Goal: Transaction & Acquisition: Purchase product/service

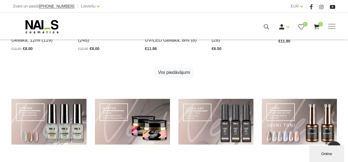
scroll to position [417, 0]
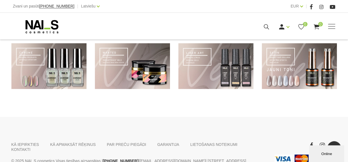
click at [285, 65] on link at bounding box center [299, 66] width 75 height 46
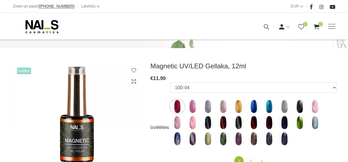
scroll to position [83, 0]
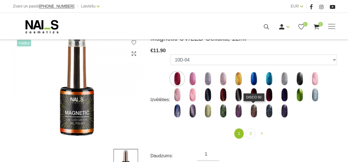
click at [254, 111] on img at bounding box center [254, 111] width 14 height 14
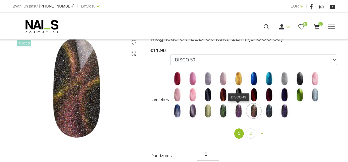
click at [237, 107] on img at bounding box center [238, 111] width 14 height 14
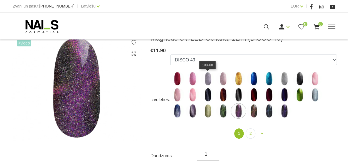
click at [208, 77] on img at bounding box center [208, 79] width 14 height 14
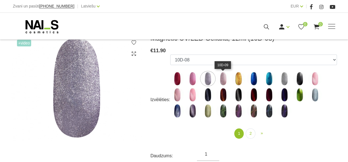
click at [222, 79] on img at bounding box center [223, 79] width 14 height 14
select select "5006"
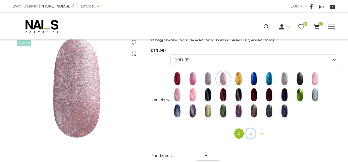
click at [251, 131] on link "2" at bounding box center [250, 134] width 9 height 10
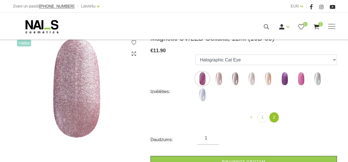
click at [218, 80] on img at bounding box center [219, 79] width 14 height 14
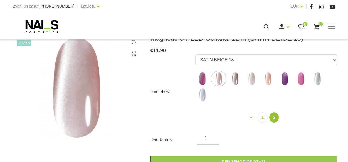
click at [234, 79] on img at bounding box center [235, 79] width 14 height 14
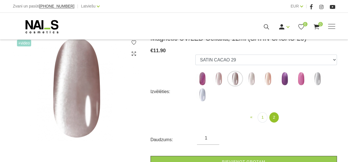
click at [250, 78] on img at bounding box center [252, 79] width 14 height 14
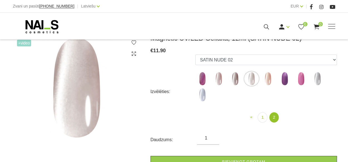
click at [218, 80] on img at bounding box center [219, 79] width 14 height 14
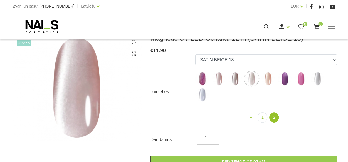
click at [235, 81] on img at bounding box center [235, 79] width 14 height 14
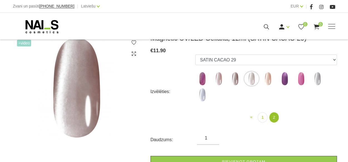
click at [253, 77] on img at bounding box center [252, 79] width 14 height 14
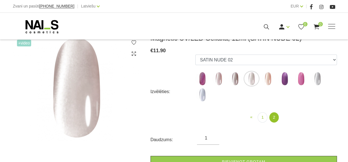
click at [219, 77] on img at bounding box center [219, 79] width 14 height 14
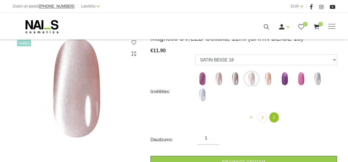
click at [266, 81] on img at bounding box center [268, 79] width 14 height 14
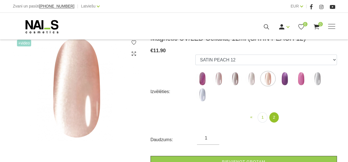
click at [251, 82] on img at bounding box center [252, 79] width 14 height 14
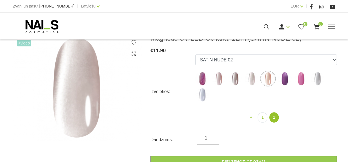
click at [233, 79] on img at bounding box center [235, 79] width 14 height 14
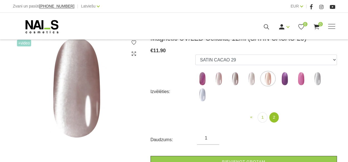
click at [218, 80] on img at bounding box center [219, 79] width 14 height 14
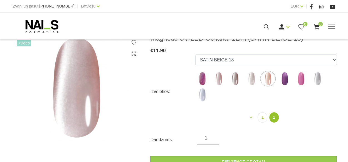
click at [254, 80] on img at bounding box center [252, 79] width 14 height 14
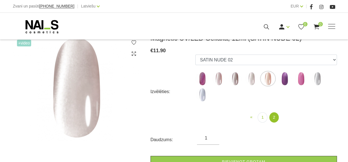
click at [217, 83] on img at bounding box center [219, 79] width 14 height 14
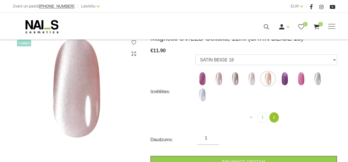
click at [235, 80] on img at bounding box center [235, 79] width 14 height 14
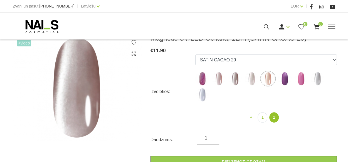
click at [215, 81] on img at bounding box center [219, 79] width 14 height 14
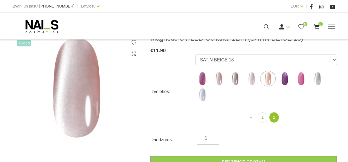
click at [233, 81] on img at bounding box center [235, 79] width 14 height 14
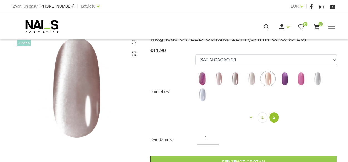
click at [253, 79] on img at bounding box center [252, 79] width 14 height 14
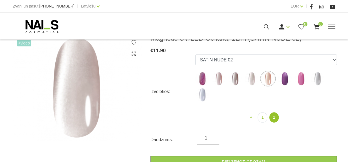
click at [237, 79] on img at bounding box center [235, 79] width 14 height 14
select select "6301"
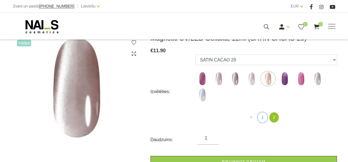
click at [262, 117] on link "1" at bounding box center [262, 117] width 9 height 10
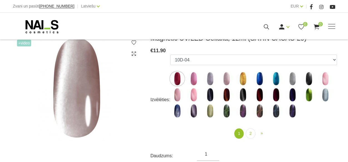
click at [259, 110] on img at bounding box center [260, 111] width 14 height 14
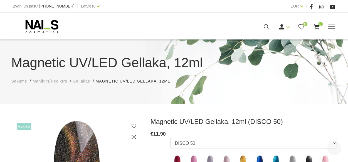
scroll to position [139, 0]
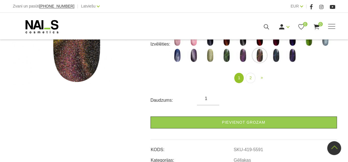
click at [241, 124] on link "Pievienot grozam" at bounding box center [244, 123] width 186 height 12
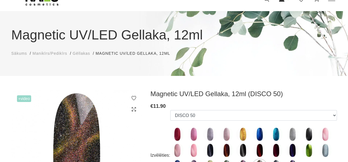
scroll to position [56, 0]
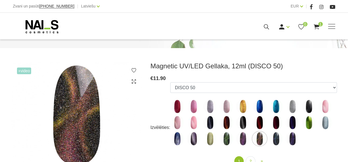
click at [175, 122] on img at bounding box center [177, 123] width 14 height 14
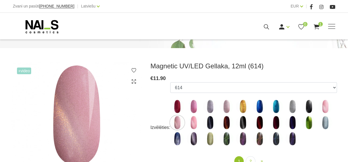
click at [225, 122] on img at bounding box center [227, 123] width 14 height 14
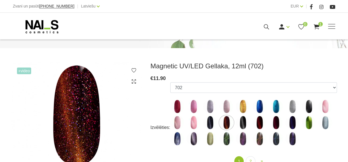
click at [260, 124] on img at bounding box center [260, 123] width 14 height 14
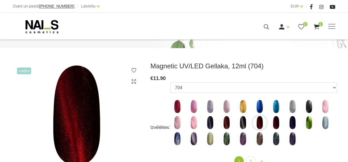
click at [277, 125] on img at bounding box center [276, 123] width 14 height 14
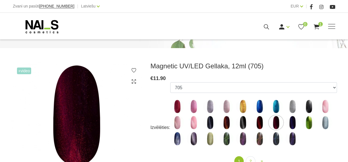
click at [241, 140] on img at bounding box center [243, 139] width 14 height 14
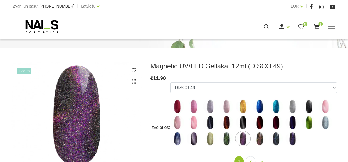
click at [307, 103] on img at bounding box center [309, 107] width 14 height 14
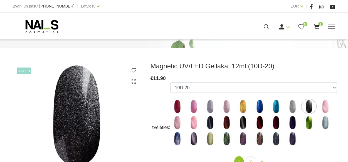
click at [177, 123] on img at bounding box center [177, 123] width 14 height 14
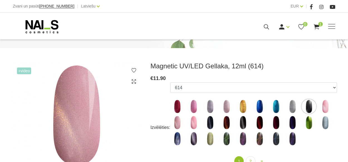
click at [193, 123] on img at bounding box center [194, 123] width 14 height 14
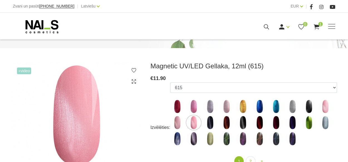
click at [228, 106] on img at bounding box center [227, 107] width 14 height 14
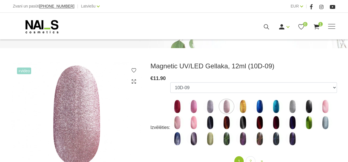
click at [193, 142] on img at bounding box center [194, 139] width 14 height 14
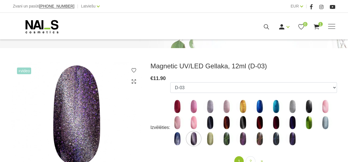
click at [179, 122] on img at bounding box center [177, 123] width 14 height 14
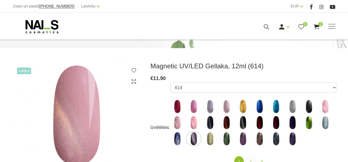
click at [195, 123] on img at bounding box center [194, 123] width 14 height 14
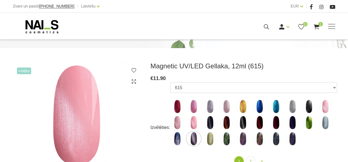
click at [176, 122] on img at bounding box center [177, 123] width 14 height 14
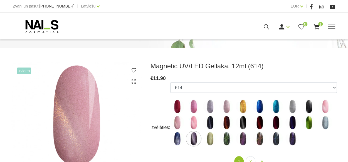
click at [193, 103] on img at bounding box center [194, 107] width 14 height 14
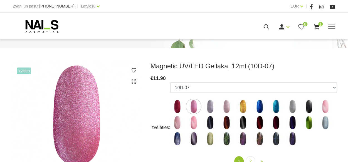
click at [180, 116] on label at bounding box center [177, 123] width 14 height 14
select select "4637"
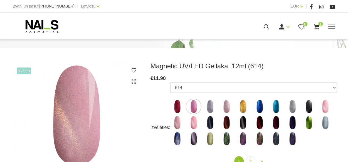
click at [175, 124] on img at bounding box center [177, 123] width 14 height 14
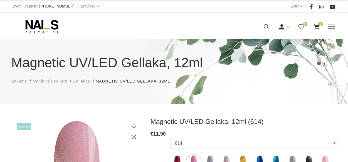
scroll to position [83, 0]
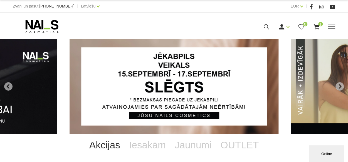
click at [338, 85] on icon "Next slide" at bounding box center [339, 86] width 5 height 5
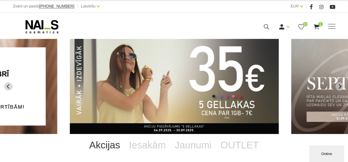
click at [340, 88] on icon "Next slide" at bounding box center [339, 86] width 5 height 5
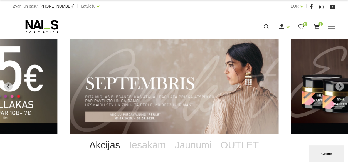
click at [340, 88] on icon "Next slide" at bounding box center [340, 86] width 3 height 5
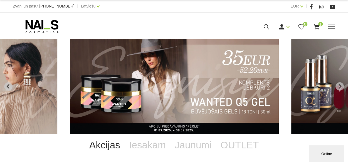
click at [340, 88] on icon "Next slide" at bounding box center [340, 86] width 3 height 5
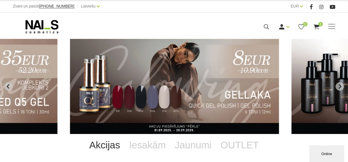
click at [340, 84] on button "Next slide" at bounding box center [340, 86] width 8 height 8
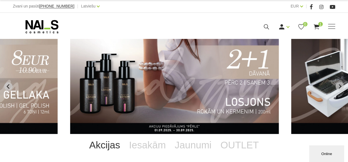
click at [340, 84] on icon "Next slide" at bounding box center [339, 86] width 5 height 5
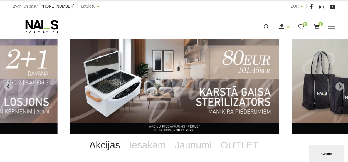
click at [339, 84] on icon "Next slide" at bounding box center [339, 86] width 5 height 5
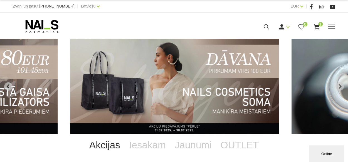
click at [339, 84] on icon "Next slide" at bounding box center [339, 86] width 5 height 5
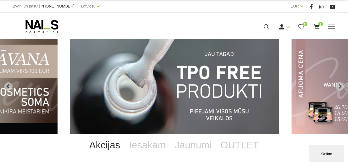
click at [339, 84] on icon "Next slide" at bounding box center [339, 86] width 5 height 5
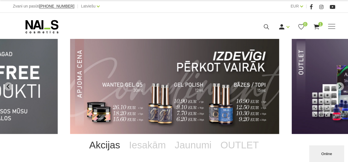
click at [339, 84] on icon "Next slide" at bounding box center [339, 86] width 5 height 5
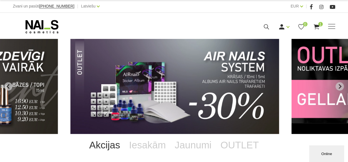
click at [339, 84] on icon "Next slide" at bounding box center [339, 86] width 5 height 5
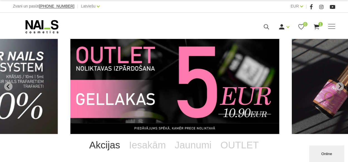
click at [339, 84] on icon "Next slide" at bounding box center [339, 86] width 5 height 5
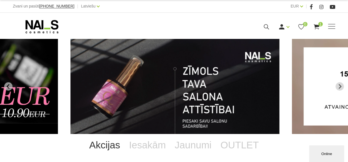
click at [339, 84] on icon "Go to first slide" at bounding box center [339, 86] width 5 height 5
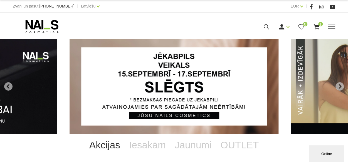
click at [339, 84] on icon "Next slide" at bounding box center [339, 86] width 5 height 5
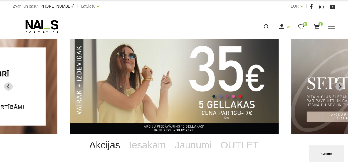
click at [339, 84] on icon "Next slide" at bounding box center [339, 86] width 5 height 5
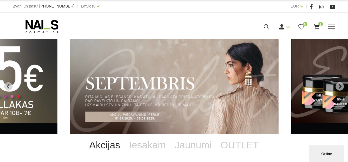
click at [339, 84] on icon "Next slide" at bounding box center [339, 86] width 5 height 5
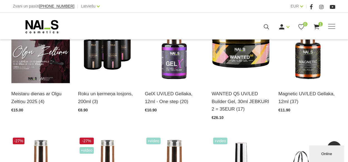
scroll to position [111, 0]
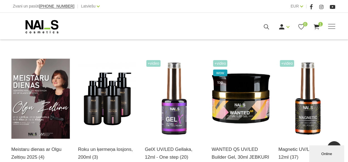
click at [100, 101] on img at bounding box center [107, 99] width 58 height 80
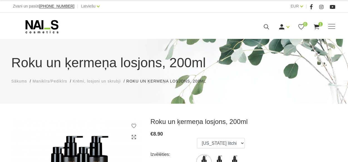
scroll to position [56, 0]
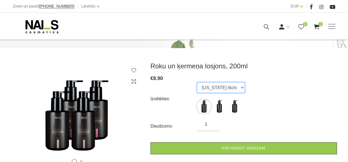
click at [241, 86] on select "Florida litchi Bali coconut Monaco mist" at bounding box center [221, 87] width 48 height 11
click at [197, 82] on select "Florida litchi Bali coconut Monaco mist" at bounding box center [221, 87] width 48 height 11
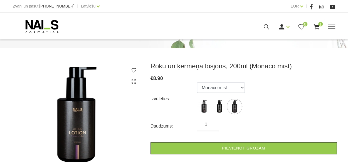
click at [234, 148] on link "Pievienot grozam" at bounding box center [244, 148] width 186 height 12
click at [241, 88] on select "Florida litchi Bali coconut Monaco mist" at bounding box center [221, 87] width 48 height 11
click at [197, 82] on select "Florida litchi Bali coconut Monaco mist" at bounding box center [221, 87] width 48 height 11
click at [252, 151] on link "Pievienot grozam" at bounding box center [244, 148] width 186 height 12
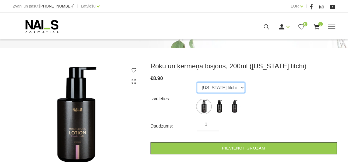
click at [240, 87] on select "Florida litchi Bali coconut Monaco mist" at bounding box center [221, 87] width 48 height 11
select select "6418"
click at [197, 82] on select "Florida litchi Bali coconut Monaco mist" at bounding box center [221, 87] width 48 height 11
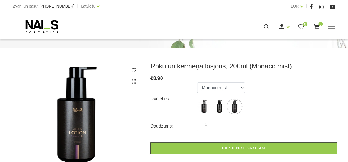
click at [269, 148] on link "Pievienot grozam" at bounding box center [244, 148] width 186 height 12
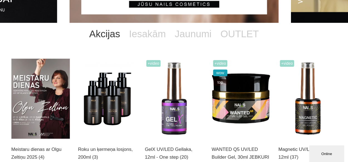
scroll to position [139, 0]
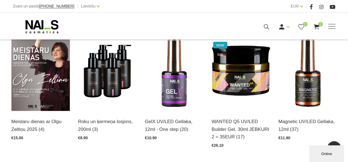
click at [312, 96] on img at bounding box center [307, 71] width 58 height 80
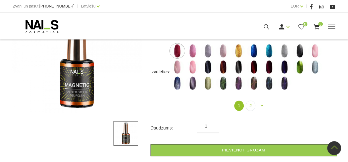
scroll to position [111, 0]
click at [176, 68] on img at bounding box center [177, 67] width 14 height 14
select select "4637"
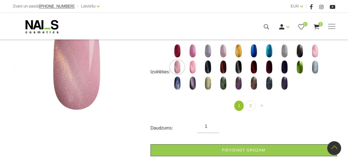
click at [254, 151] on link "Pievienot grozam" at bounding box center [244, 150] width 186 height 12
click at [262, 106] on span "»" at bounding box center [262, 105] width 2 height 5
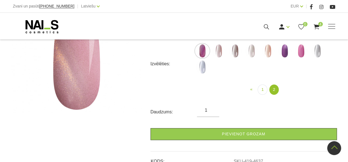
click at [251, 55] on img at bounding box center [252, 51] width 14 height 14
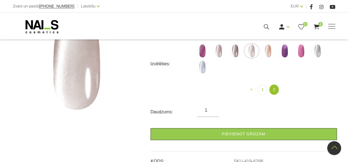
click at [270, 53] on img at bounding box center [268, 51] width 14 height 14
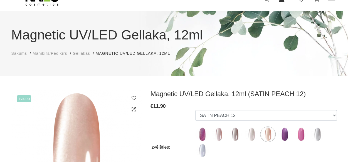
scroll to position [56, 0]
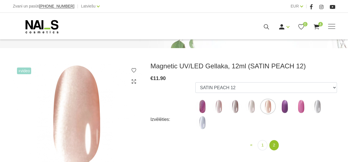
click at [250, 112] on img at bounding box center [252, 107] width 14 height 14
select select "6298"
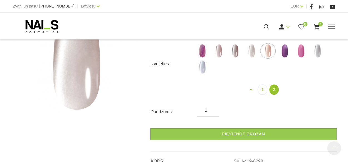
scroll to position [139, 0]
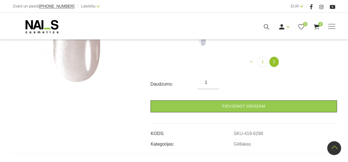
click at [255, 106] on link "Pievienot grozam" at bounding box center [244, 106] width 186 height 12
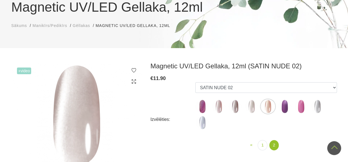
scroll to position [28, 0]
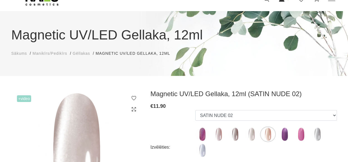
scroll to position [111, 0]
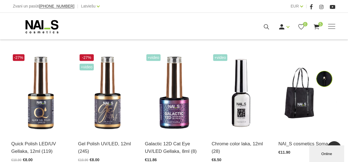
scroll to position [278, 0]
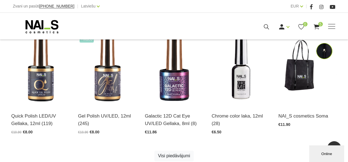
click at [45, 92] on img at bounding box center [40, 65] width 58 height 80
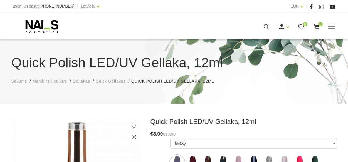
scroll to position [56, 0]
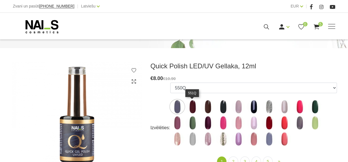
click at [186, 105] on img at bounding box center [193, 107] width 14 height 14
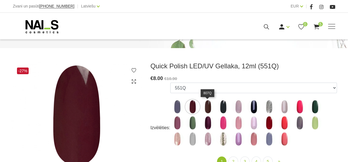
click at [208, 109] on img at bounding box center [208, 107] width 14 height 14
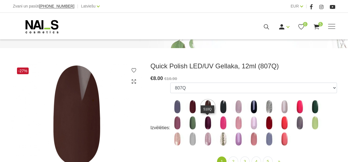
click at [208, 124] on img at bounding box center [208, 123] width 14 height 14
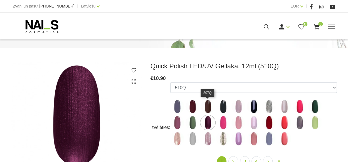
click at [209, 104] on img at bounding box center [208, 107] width 14 height 14
select select "5731"
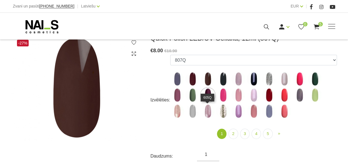
scroll to position [139, 0]
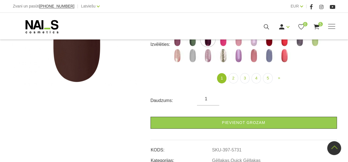
click at [255, 122] on link "Pievienot grozam" at bounding box center [244, 123] width 186 height 12
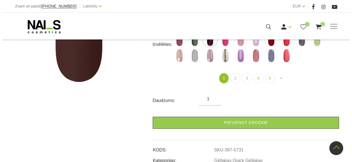
scroll to position [83, 0]
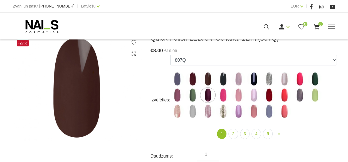
click at [315, 25] on use at bounding box center [317, 26] width 6 height 5
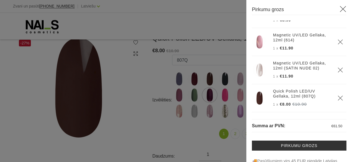
scroll to position [95, 0]
click at [338, 67] on icon "Delete" at bounding box center [341, 70] width 6 height 6
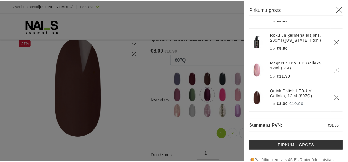
scroll to position [35, 0]
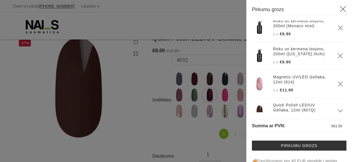
drag, startPoint x: 134, startPoint y: 61, endPoint x: 120, endPoint y: 71, distance: 17.1
click at [129, 66] on div at bounding box center [176, 81] width 352 height 162
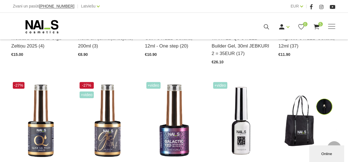
scroll to position [195, 0]
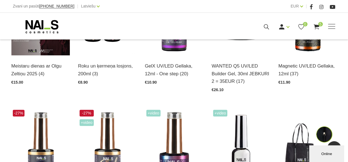
click at [297, 62] on link "Magnetic UV/LED Gellaka, 12ml (37)" at bounding box center [307, 69] width 58 height 15
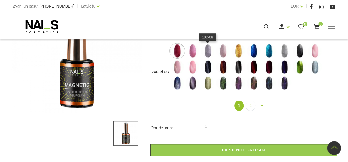
scroll to position [28, 0]
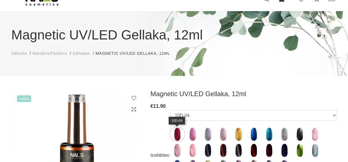
click at [177, 133] on img at bounding box center [177, 134] width 14 height 14
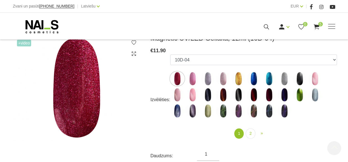
scroll to position [111, 0]
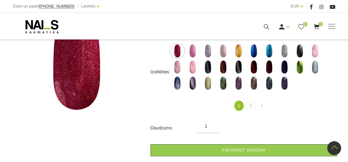
click at [265, 151] on link "Pievienot grozam" at bounding box center [244, 150] width 186 height 12
click at [261, 105] on span "»" at bounding box center [262, 105] width 2 height 5
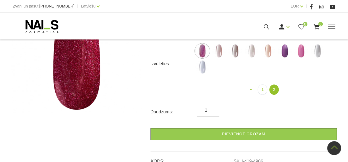
click at [234, 53] on img at bounding box center [235, 51] width 14 height 14
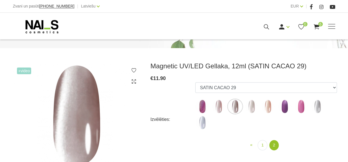
scroll to position [111, 0]
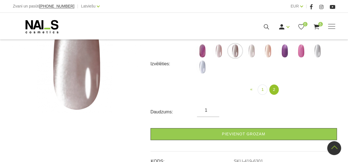
click at [254, 138] on link "Pievienot grozam" at bounding box center [244, 134] width 186 height 12
click at [252, 52] on img at bounding box center [252, 51] width 14 height 14
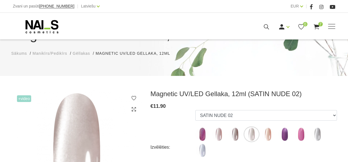
scroll to position [56, 0]
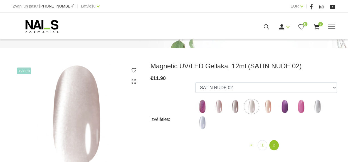
click at [220, 108] on img at bounding box center [219, 107] width 14 height 14
select select "6299"
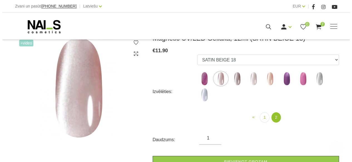
scroll to position [139, 0]
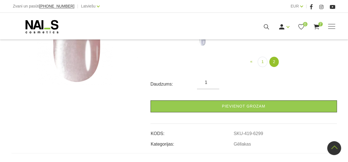
click at [250, 108] on link "Pievienot grozam" at bounding box center [244, 106] width 186 height 12
click at [316, 26] on use at bounding box center [317, 26] width 6 height 5
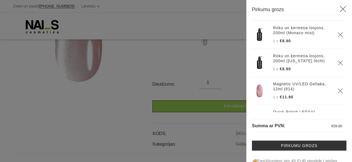
scroll to position [56, 0]
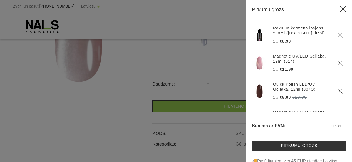
click at [338, 66] on icon "Delete" at bounding box center [341, 63] width 6 height 6
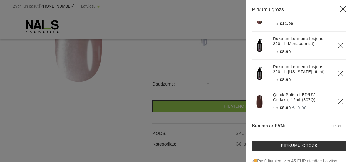
scroll to position [0, 0]
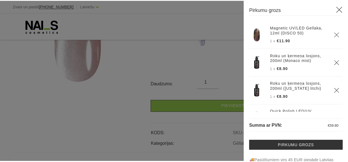
scroll to position [111, 0]
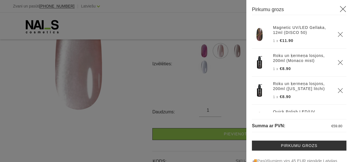
click at [134, 78] on div at bounding box center [176, 81] width 352 height 162
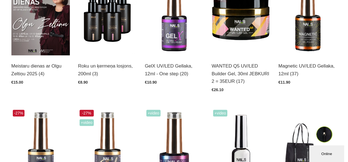
click at [106, 37] on img at bounding box center [107, 15] width 58 height 80
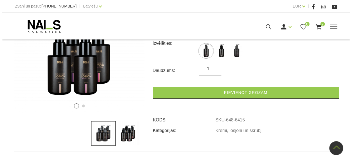
scroll to position [56, 0]
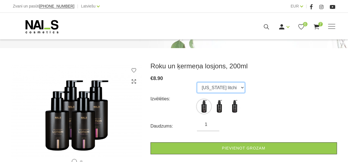
click at [240, 88] on select "[US_STATE] litchi [GEOGRAPHIC_DATA] coconut Monaco mist" at bounding box center [221, 87] width 48 height 11
select select "6418"
click at [197, 82] on select "[US_STATE] litchi [GEOGRAPHIC_DATA] coconut Monaco mist" at bounding box center [221, 87] width 48 height 11
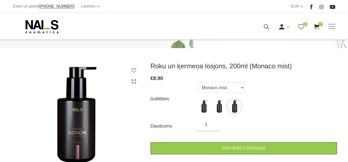
click at [245, 144] on link "Pievienot grozam" at bounding box center [244, 148] width 186 height 12
click at [317, 25] on use at bounding box center [317, 26] width 6 height 5
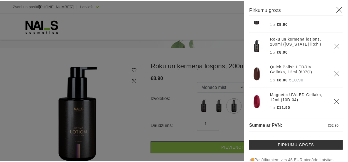
scroll to position [0, 0]
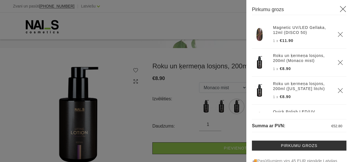
click at [127, 38] on div at bounding box center [176, 81] width 352 height 162
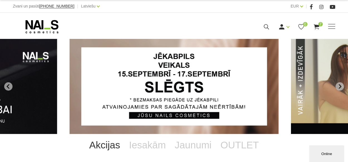
click at [9, 86] on icon "Go to last slide" at bounding box center [8, 86] width 5 height 5
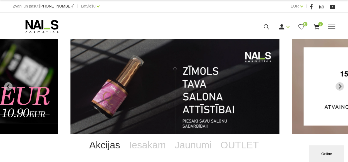
click at [8, 85] on icon "Previous slide" at bounding box center [8, 86] width 5 height 5
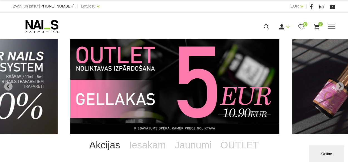
click at [9, 85] on icon "Previous slide" at bounding box center [8, 86] width 5 height 5
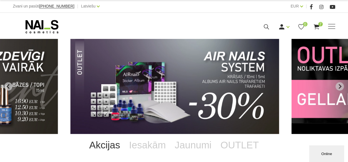
click at [9, 85] on icon "Previous slide" at bounding box center [8, 86] width 5 height 5
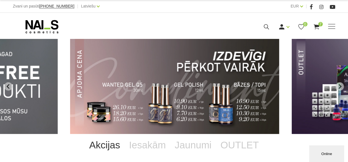
click at [9, 85] on icon "Previous slide" at bounding box center [8, 86] width 5 height 5
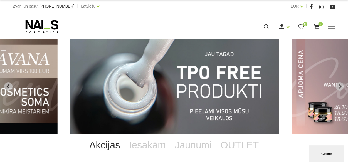
click at [9, 85] on icon "Previous slide" at bounding box center [8, 86] width 5 height 5
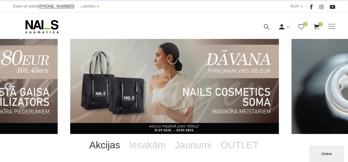
click at [9, 85] on icon "Previous slide" at bounding box center [8, 86] width 5 height 5
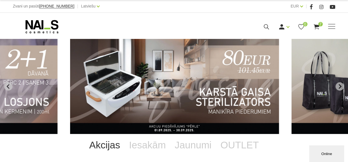
click at [9, 85] on icon "Previous slide" at bounding box center [8, 86] width 5 height 5
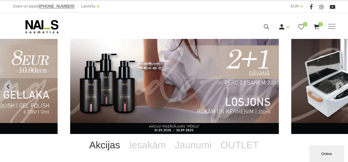
click at [9, 85] on icon "Previous slide" at bounding box center [8, 86] width 5 height 5
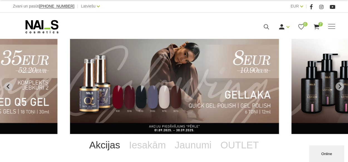
click at [9, 85] on icon "Previous slide" at bounding box center [8, 86] width 5 height 5
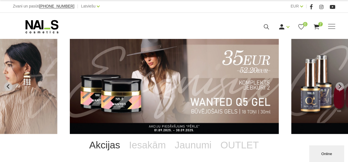
click at [9, 85] on icon "Previous slide" at bounding box center [8, 86] width 5 height 5
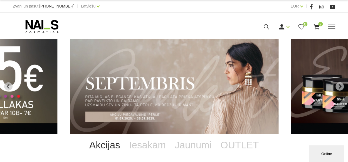
click at [9, 85] on icon "Previous slide" at bounding box center [8, 86] width 5 height 5
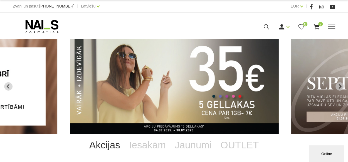
click at [9, 85] on icon "Previous slide" at bounding box center [8, 86] width 5 height 5
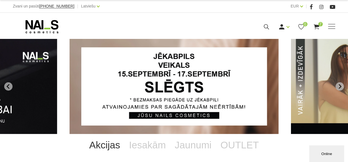
click at [9, 85] on icon "Go to last slide" at bounding box center [8, 86] width 5 height 5
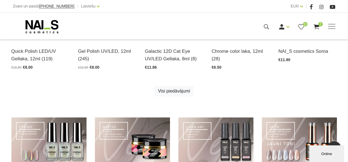
scroll to position [371, 0]
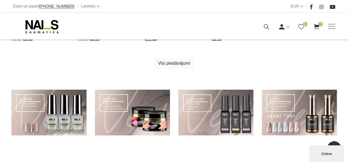
click at [133, 131] on link at bounding box center [132, 113] width 75 height 46
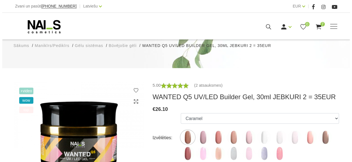
scroll to position [83, 0]
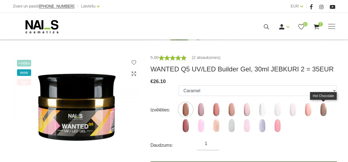
click at [323, 111] on img at bounding box center [323, 110] width 14 height 14
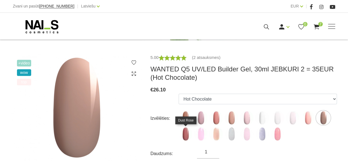
click at [187, 135] on img at bounding box center [186, 134] width 14 height 14
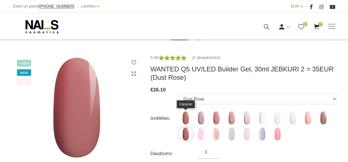
click at [186, 118] on img at bounding box center [186, 118] width 14 height 14
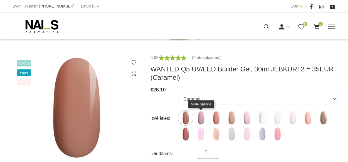
click at [201, 119] on img at bounding box center [201, 118] width 14 height 14
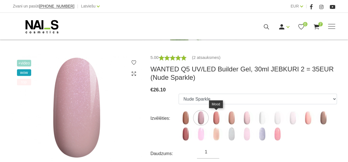
click at [219, 119] on img at bounding box center [216, 118] width 14 height 14
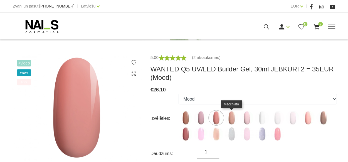
click at [234, 119] on img at bounding box center [232, 118] width 14 height 14
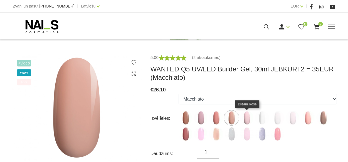
click at [245, 119] on img at bounding box center [247, 118] width 14 height 14
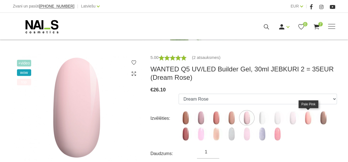
click at [307, 119] on img at bounding box center [308, 118] width 14 height 14
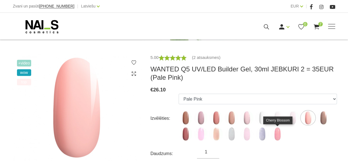
click at [276, 138] on img at bounding box center [277, 134] width 14 height 14
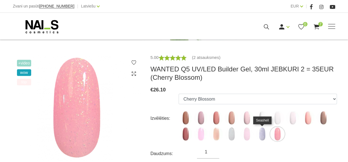
click at [260, 137] on img at bounding box center [262, 134] width 14 height 14
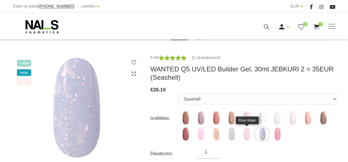
click at [248, 138] on img at bounding box center [247, 134] width 14 height 14
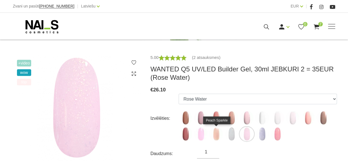
click at [216, 136] on img at bounding box center [216, 134] width 14 height 14
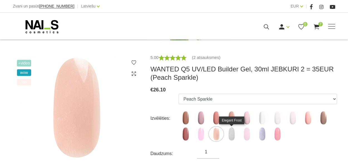
click at [230, 137] on img at bounding box center [232, 134] width 14 height 14
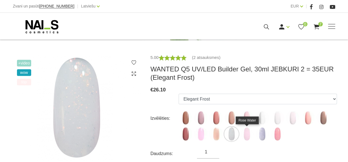
click at [247, 138] on img at bounding box center [247, 134] width 14 height 14
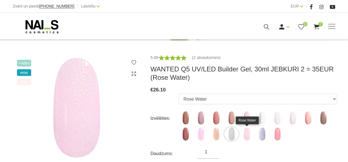
click at [246, 138] on img at bounding box center [247, 134] width 14 height 14
click at [203, 135] on img at bounding box center [201, 134] width 14 height 14
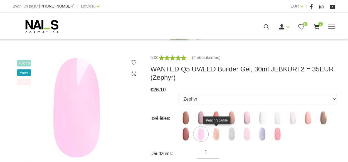
click at [220, 136] on img at bounding box center [216, 134] width 14 height 14
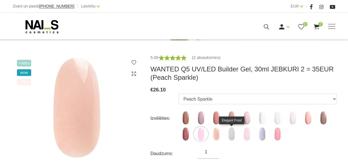
click at [232, 137] on img at bounding box center [232, 134] width 14 height 14
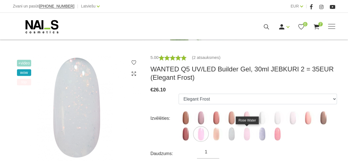
click at [247, 137] on img at bounding box center [247, 134] width 14 height 14
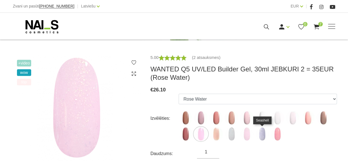
click at [262, 138] on img at bounding box center [262, 134] width 14 height 14
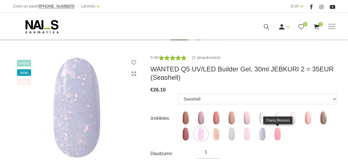
click at [277, 138] on img at bounding box center [277, 134] width 14 height 14
select select "6427"
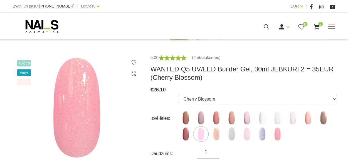
click at [315, 27] on use at bounding box center [317, 26] width 6 height 5
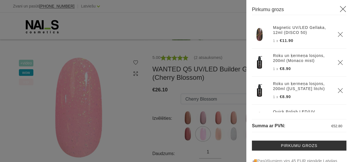
click at [298, 148] on link "Pirkumu grozs" at bounding box center [299, 146] width 95 height 10
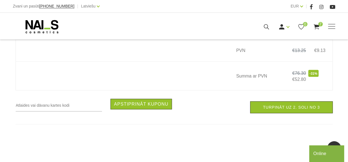
scroll to position [529, 0]
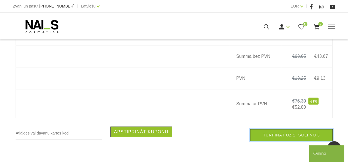
click at [275, 141] on link "Turpināt uz 2. soli no 3" at bounding box center [291, 135] width 82 height 12
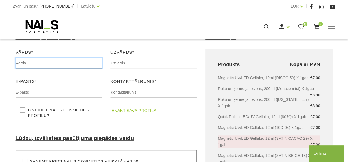
click at [26, 61] on input "text" at bounding box center [59, 63] width 87 height 11
type input "Kristīne"
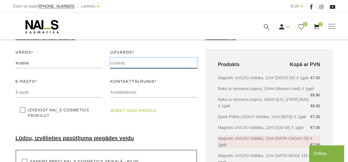
type input "Zatevahina"
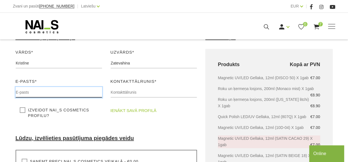
type input "[EMAIL_ADDRESS][DOMAIN_NAME]"
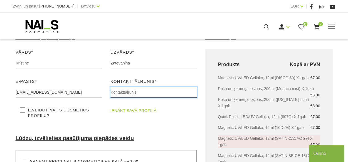
type input "26131342"
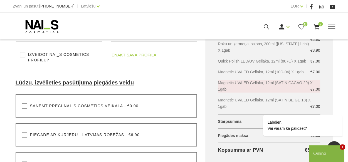
scroll to position [195, 0]
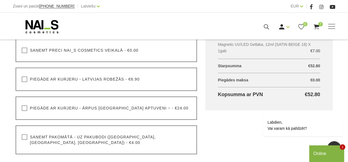
click at [26, 138] on label "Saņemt pakomātā - uz pakubodi ([GEOGRAPHIC_DATA], [GEOGRAPHIC_DATA], [GEOGRAPHI…" at bounding box center [106, 139] width 169 height 11
click at [0, 0] on input "Saņemt pakomātā - uz pakubodi ([GEOGRAPHIC_DATA], [GEOGRAPHIC_DATA], [GEOGRAPHI…" at bounding box center [0, 0] width 0 height 0
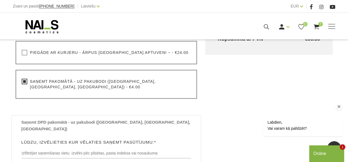
scroll to position [278, 0]
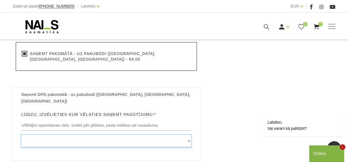
click at [190, 135] on select "[GEOGRAPHIC_DATA] , [GEOGRAPHIC_DATA], LV3913, (Paku Skapis TOP Iecava) [STREET…" at bounding box center [106, 141] width 170 height 13
select select "[STREET_ADDRESS], (Paku Skapis Maxima XX Tukums)"
click at [21, 135] on select "[GEOGRAPHIC_DATA] , [GEOGRAPHIC_DATA], LV3913, (Paku Skapis TOP Iecava) [STREET…" at bounding box center [106, 141] width 170 height 13
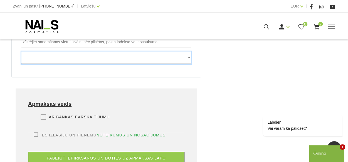
scroll to position [389, 0]
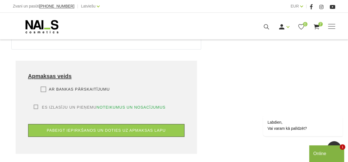
click at [45, 87] on label "Ar bankas pārskaitījumu" at bounding box center [75, 90] width 69 height 6
click at [0, 0] on input "Ar bankas pārskaitījumu" at bounding box center [0, 0] width 0 height 0
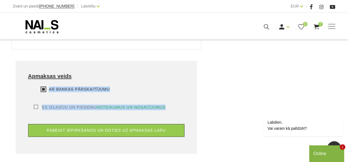
drag, startPoint x: 35, startPoint y: 91, endPoint x: 34, endPoint y: 95, distance: 3.6
click at [34, 95] on div "Apmaksas veids Maksāt ar PayPal Lūdzu, izvēlieties apmaksas veidu Rēķina apmaks…" at bounding box center [107, 107] width 182 height 93
click at [36, 105] on label "Es izlasīju un pieņemu noteikumus un nosacījumus" at bounding box center [100, 108] width 132 height 6
click at [0, 0] on input "Es izlasīju un pieņemu noteikumus un nosacījumus" at bounding box center [0, 0] width 0 height 0
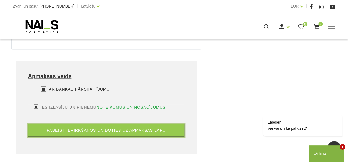
click at [109, 124] on button "pabeigt iepirkšanos un doties uz apmaksas lapu" at bounding box center [106, 130] width 157 height 13
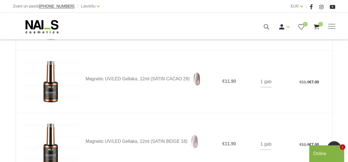
scroll to position [423, 0]
